Goal: Task Accomplishment & Management: Manage account settings

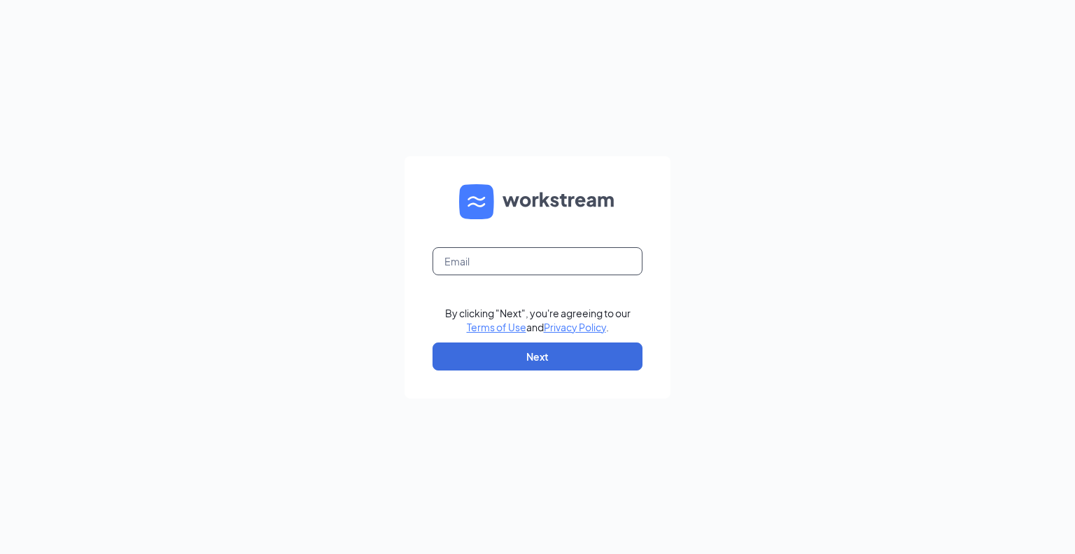
click at [531, 251] on input "text" at bounding box center [538, 261] width 210 height 28
type input "[EMAIL_ADDRESS][DOMAIN_NAME]"
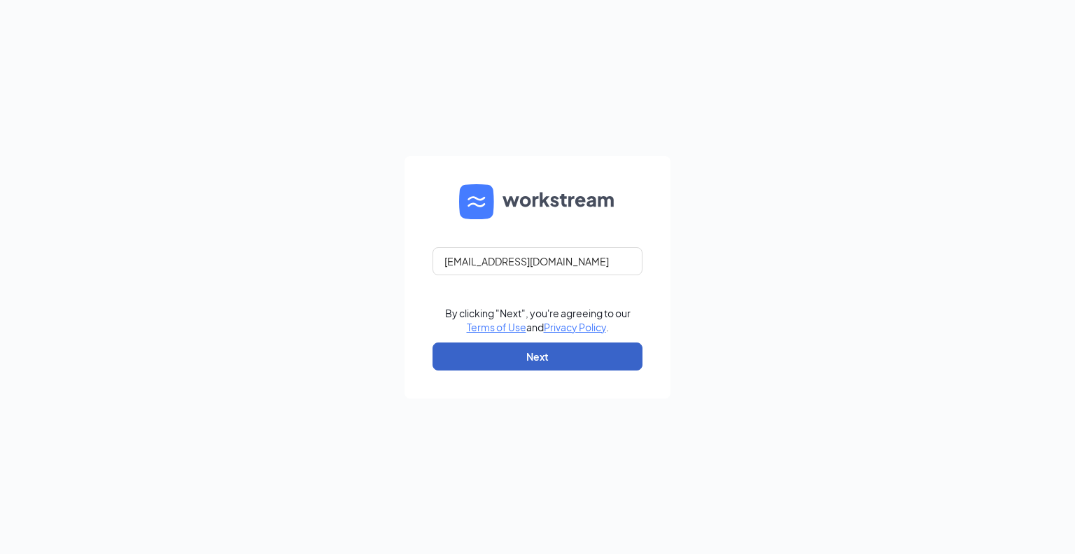
click at [538, 355] on button "Next" at bounding box center [538, 356] width 210 height 28
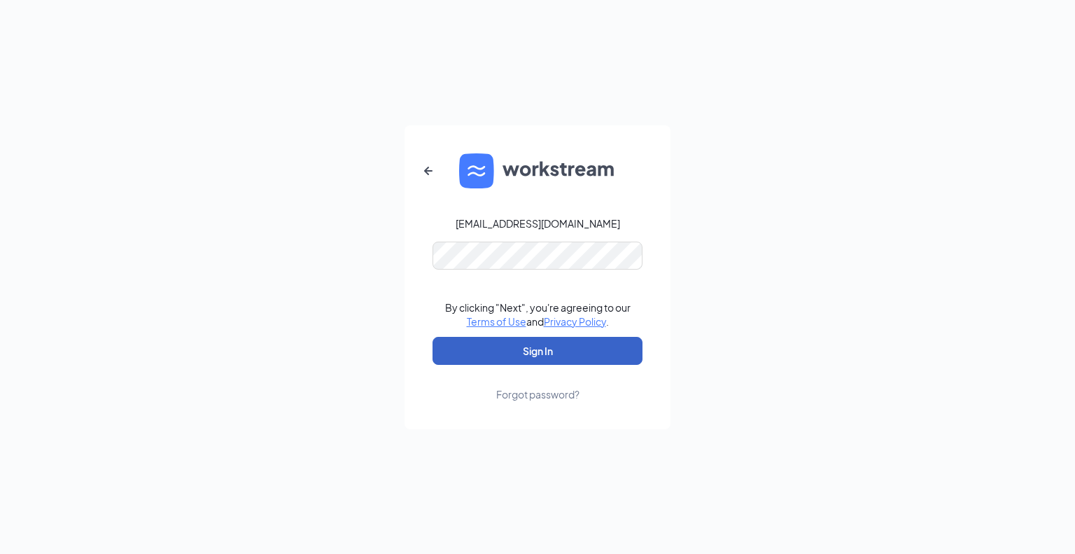
click at [516, 347] on button "Sign In" at bounding box center [538, 351] width 210 height 28
